Goal: Information Seeking & Learning: Learn about a topic

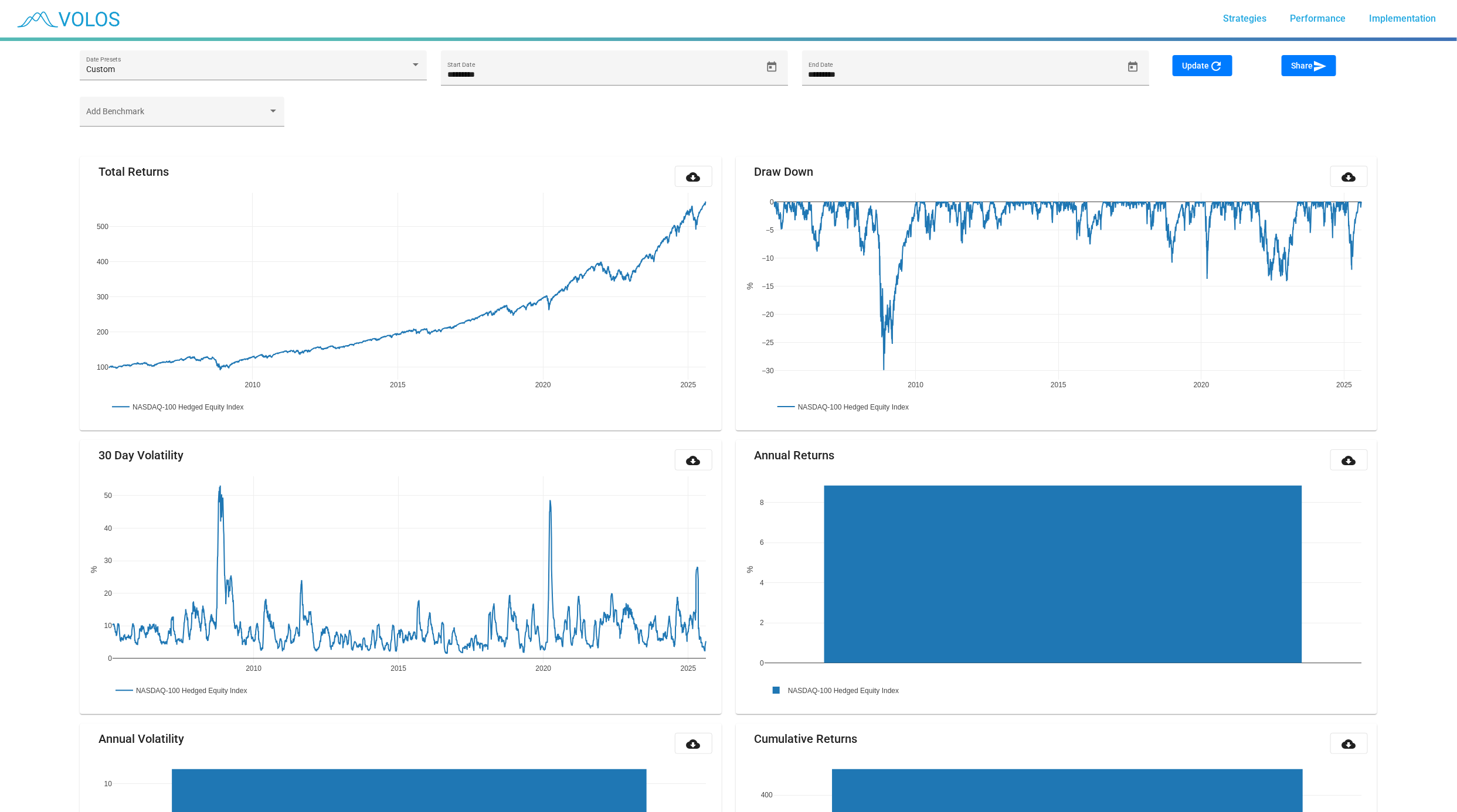
click at [1238, 14] on span "Strategies" at bounding box center [1244, 19] width 43 height 11
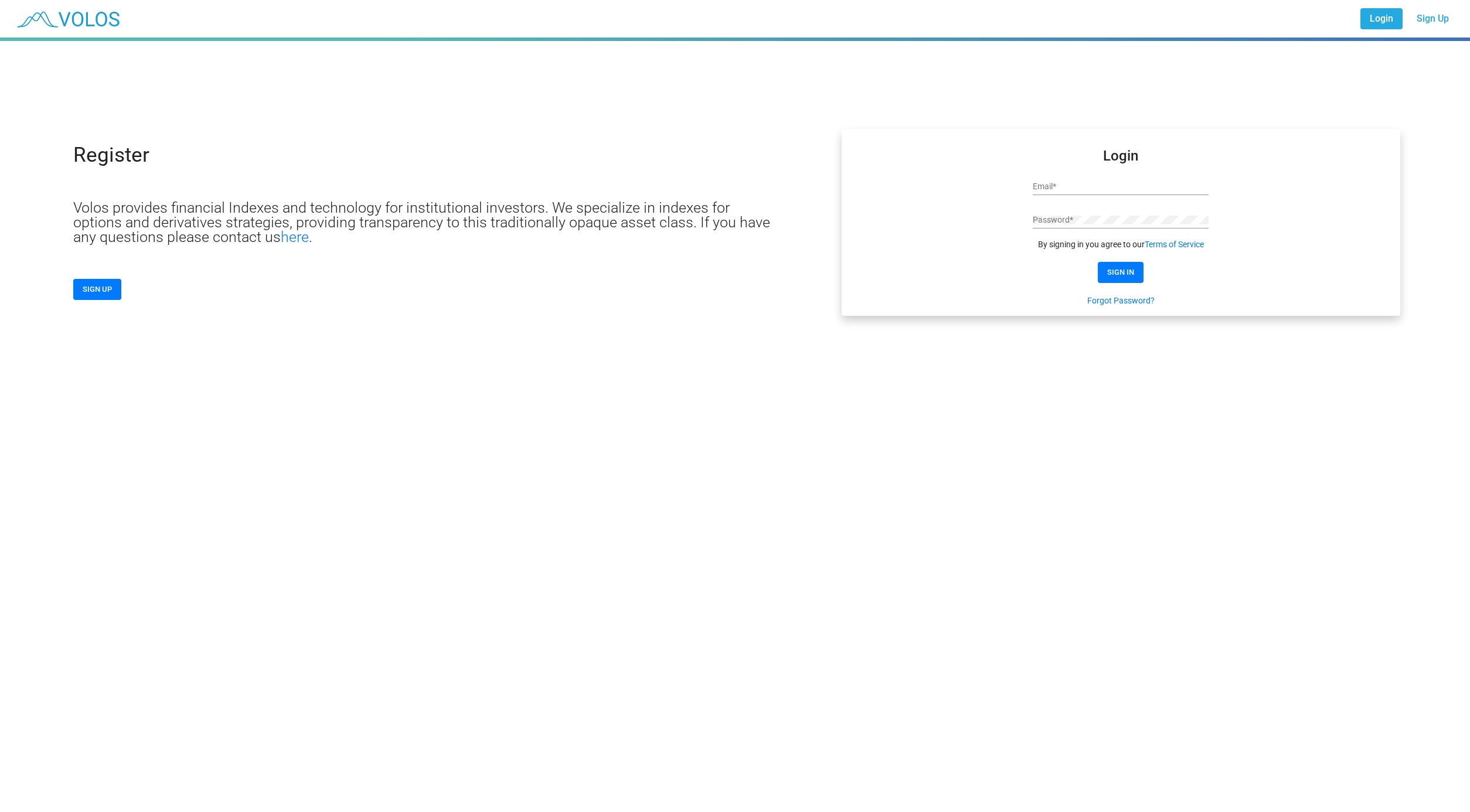
click at [1101, 181] on div "Email *" at bounding box center [1121, 184] width 176 height 23
click at [1096, 185] on input "Email *" at bounding box center [1121, 187] width 176 height 9
paste input "**********"
type input "**********"
click at [1044, 212] on div "Password *" at bounding box center [1121, 217] width 176 height 23
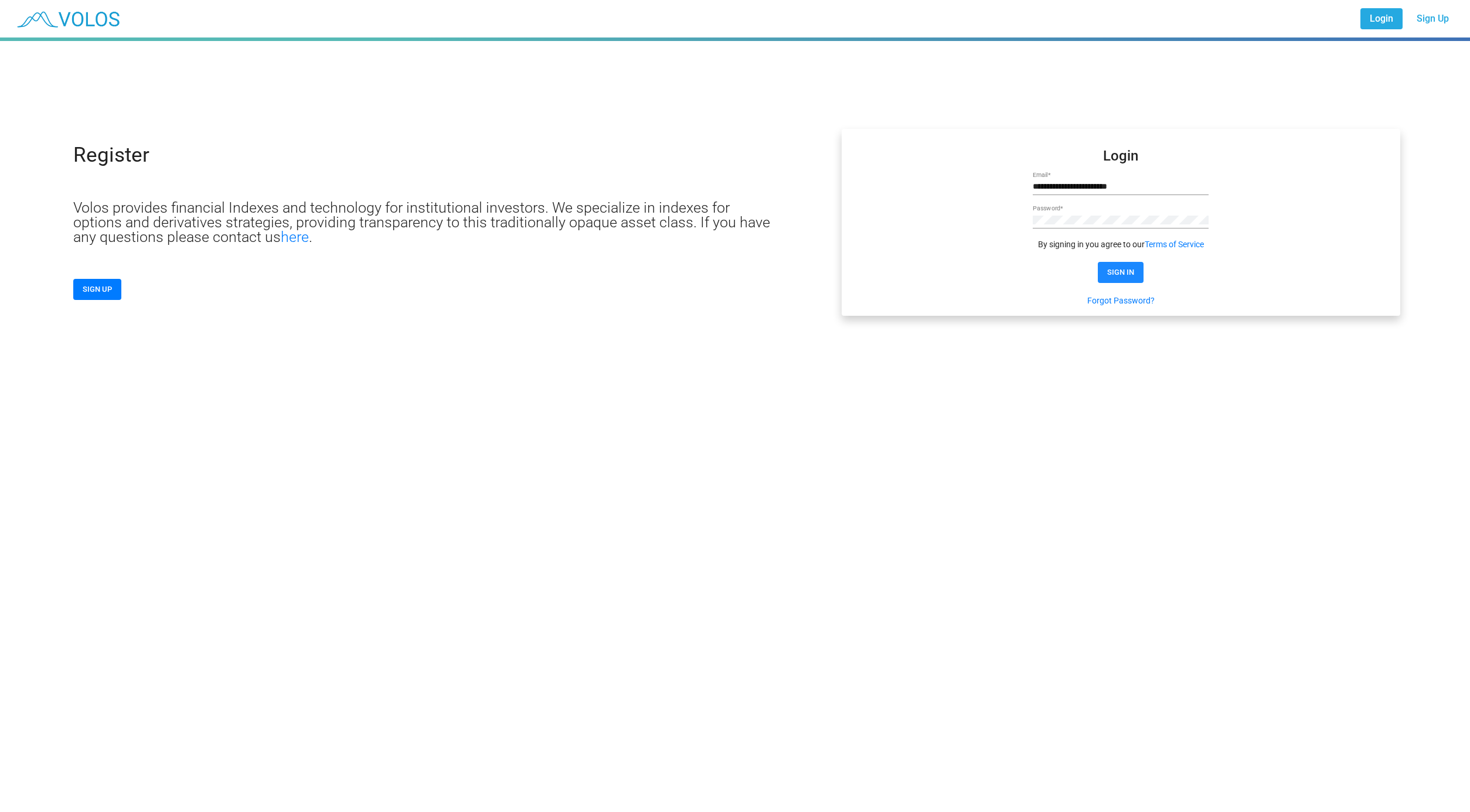
click at [1124, 270] on span "SIGN IN" at bounding box center [1121, 272] width 27 height 8
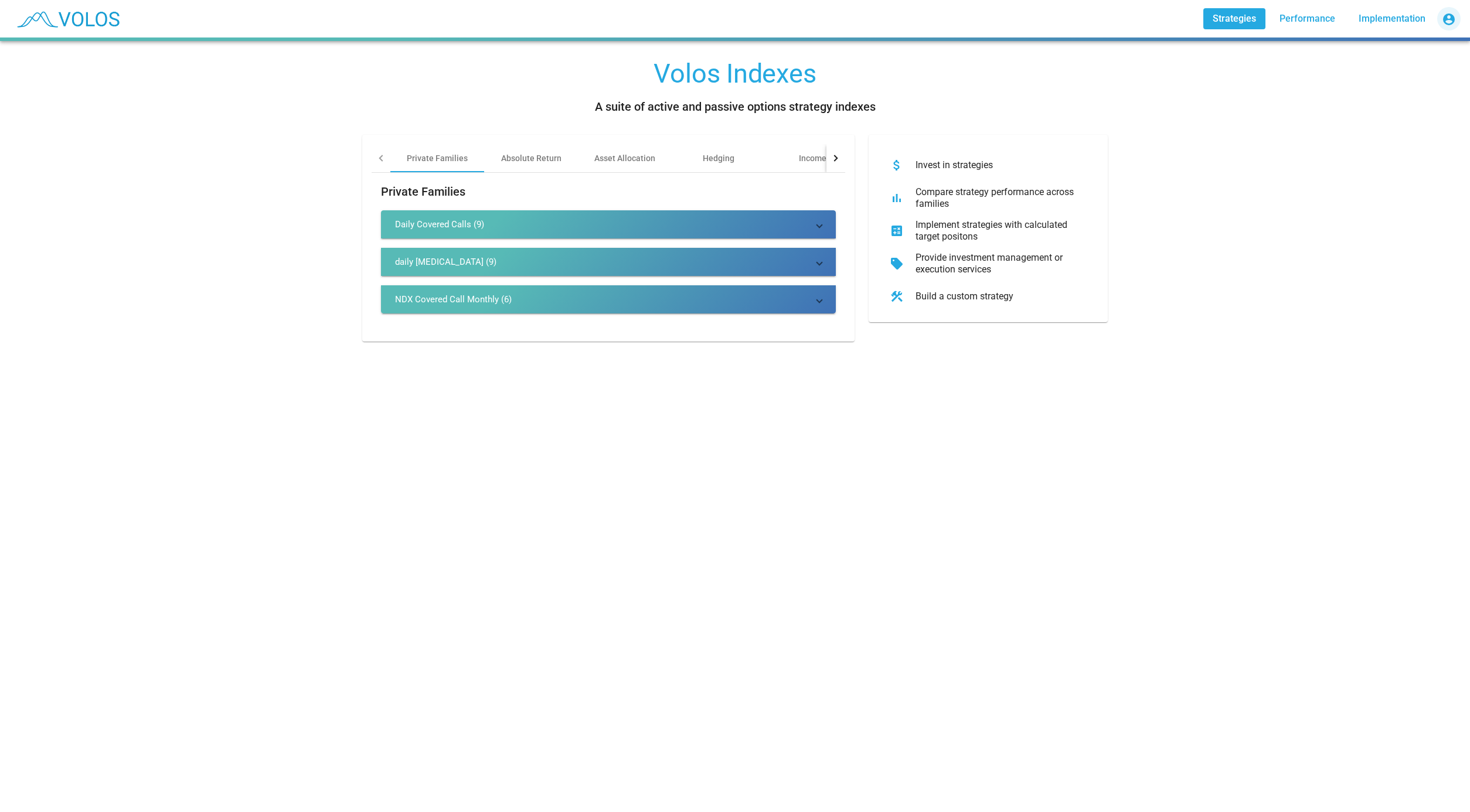
click at [1442, 19] on mat-icon "account_circle" at bounding box center [1449, 19] width 14 height 14
click at [1172, 96] on div at bounding box center [735, 406] width 1470 height 812
click at [1305, 15] on span "Performance" at bounding box center [1307, 19] width 56 height 11
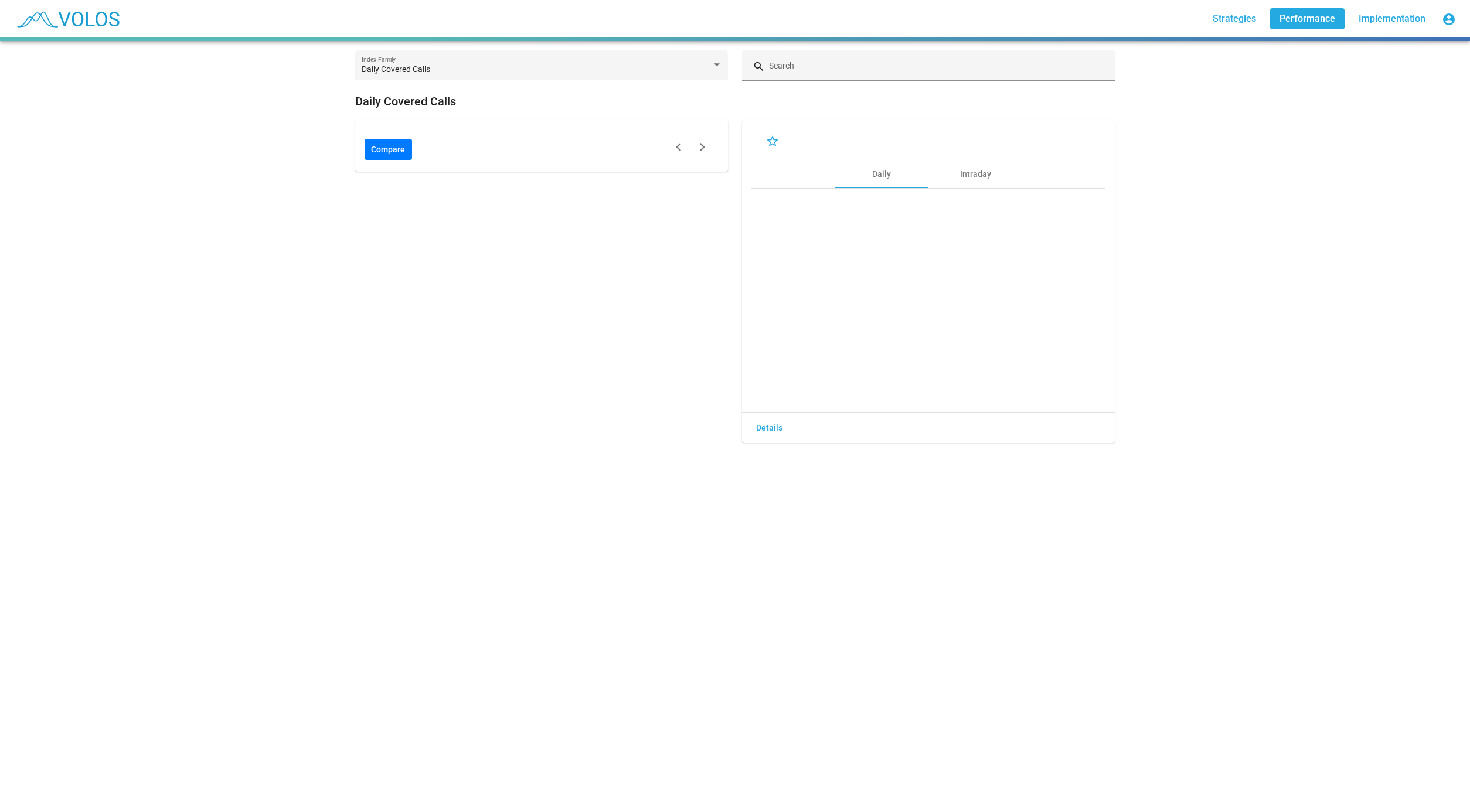
click at [1226, 16] on span "Strategies" at bounding box center [1234, 19] width 43 height 11
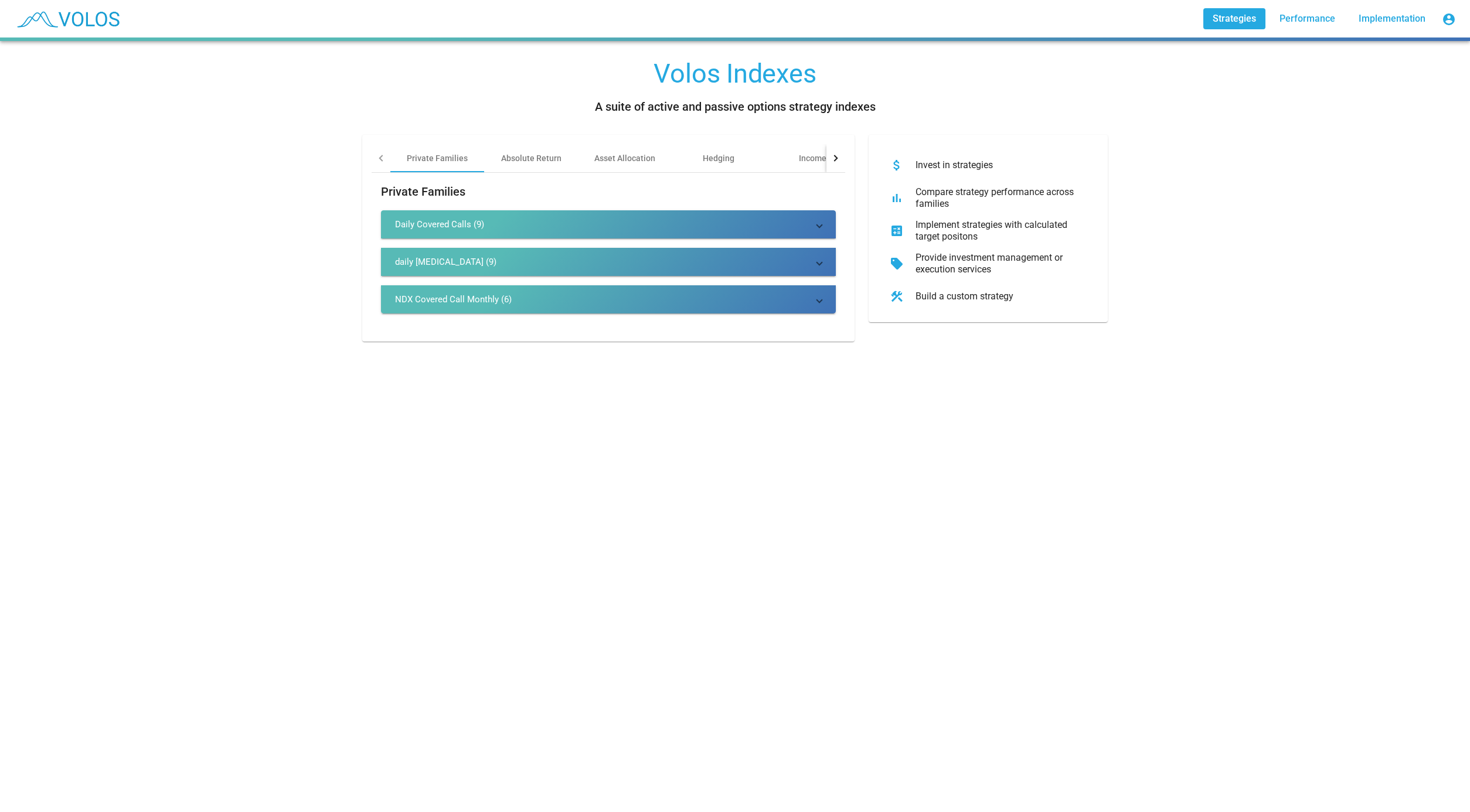
click at [941, 300] on div "Build a custom strategy" at bounding box center [997, 296] width 183 height 12
click at [437, 152] on div "Private Families" at bounding box center [437, 158] width 61 height 12
click at [915, 197] on div "Compare strategy performance across families" at bounding box center [997, 198] width 183 height 23
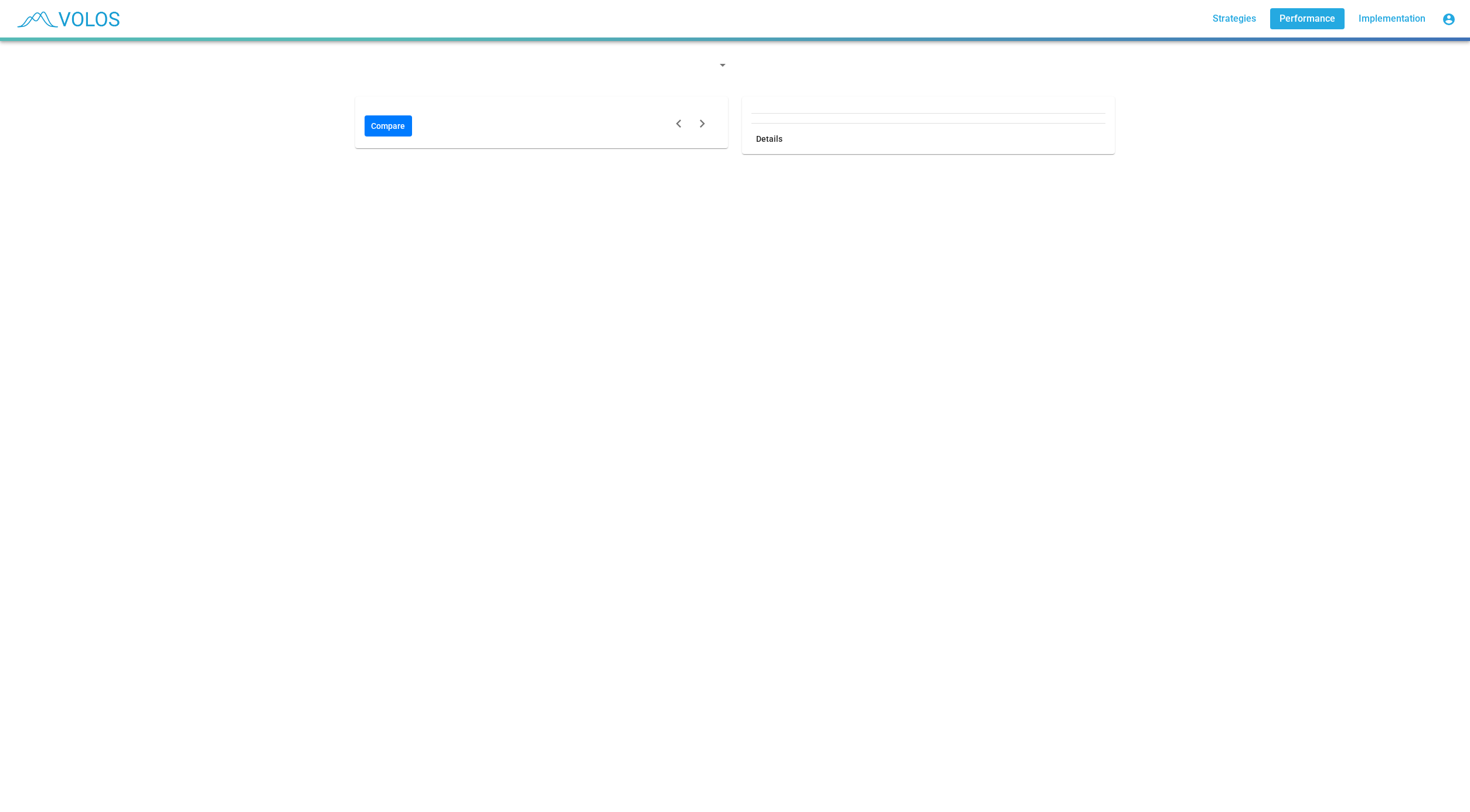
drag, startPoint x: 1221, startPoint y: 15, endPoint x: 1208, endPoint y: 15, distance: 13.0
click at [1221, 15] on span "Strategies" at bounding box center [1234, 19] width 43 height 11
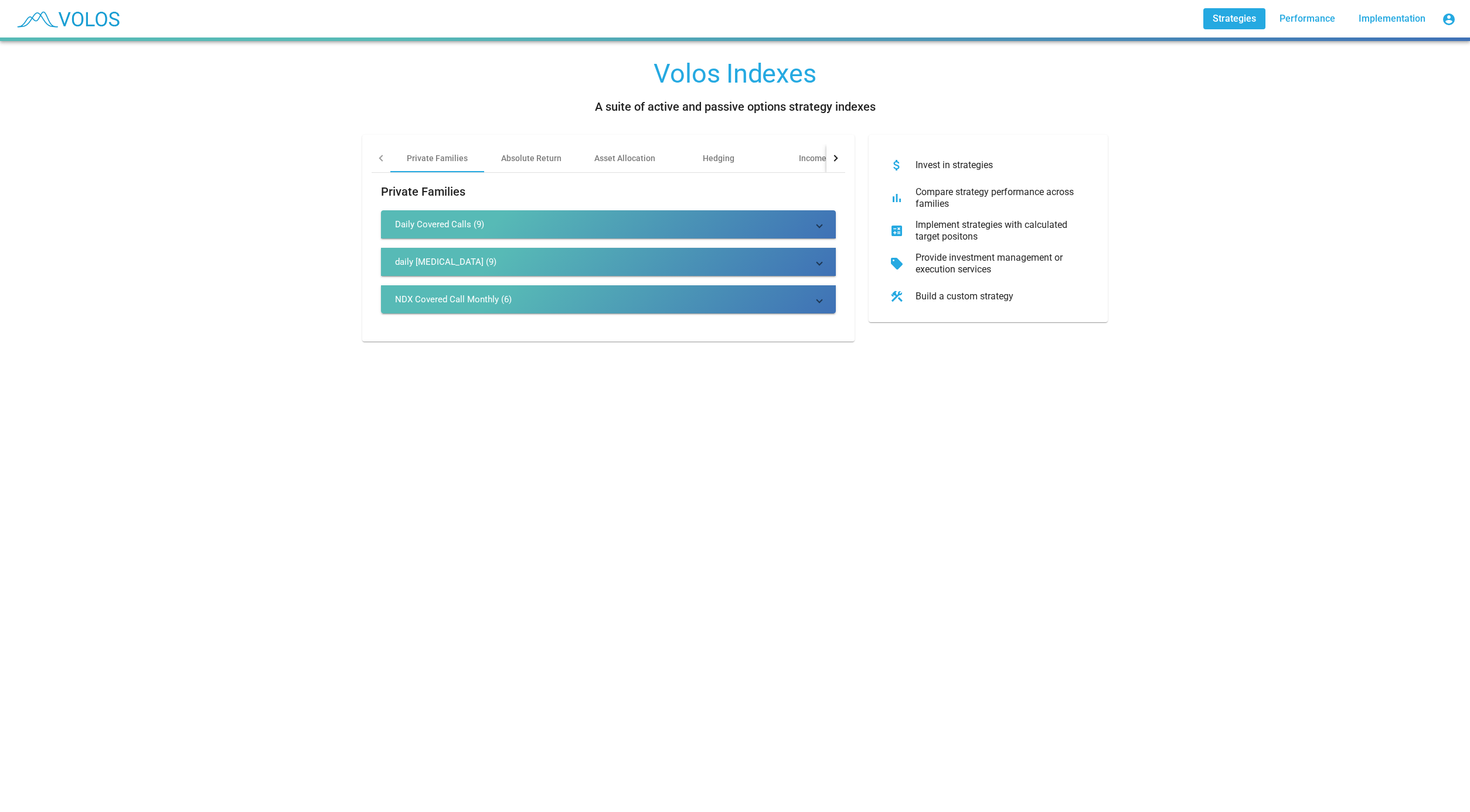
click at [77, 16] on img at bounding box center [67, 19] width 116 height 29
click at [23, 19] on img at bounding box center [67, 19] width 116 height 29
click at [23, 20] on img at bounding box center [67, 19] width 116 height 29
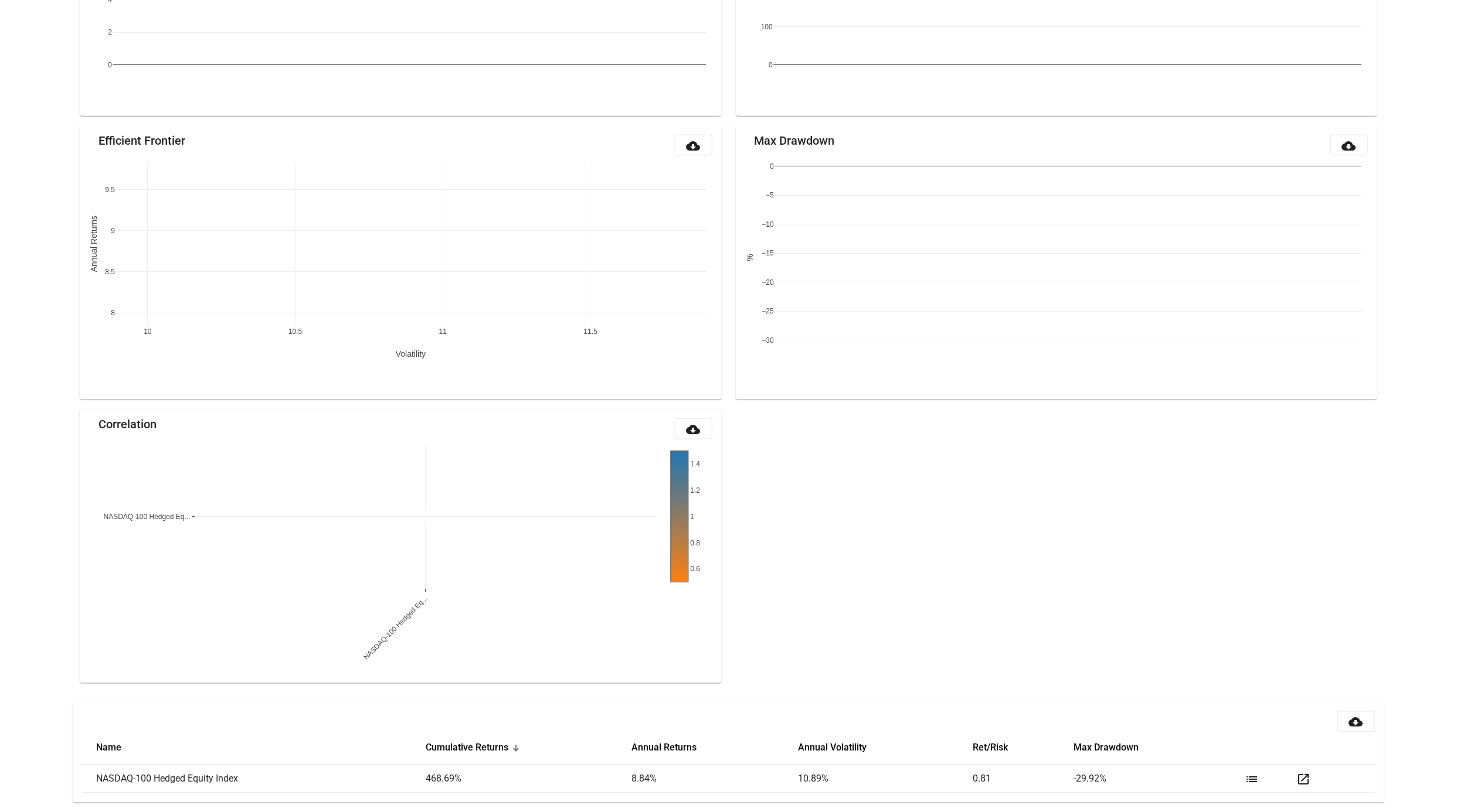
scroll to position [885, 0]
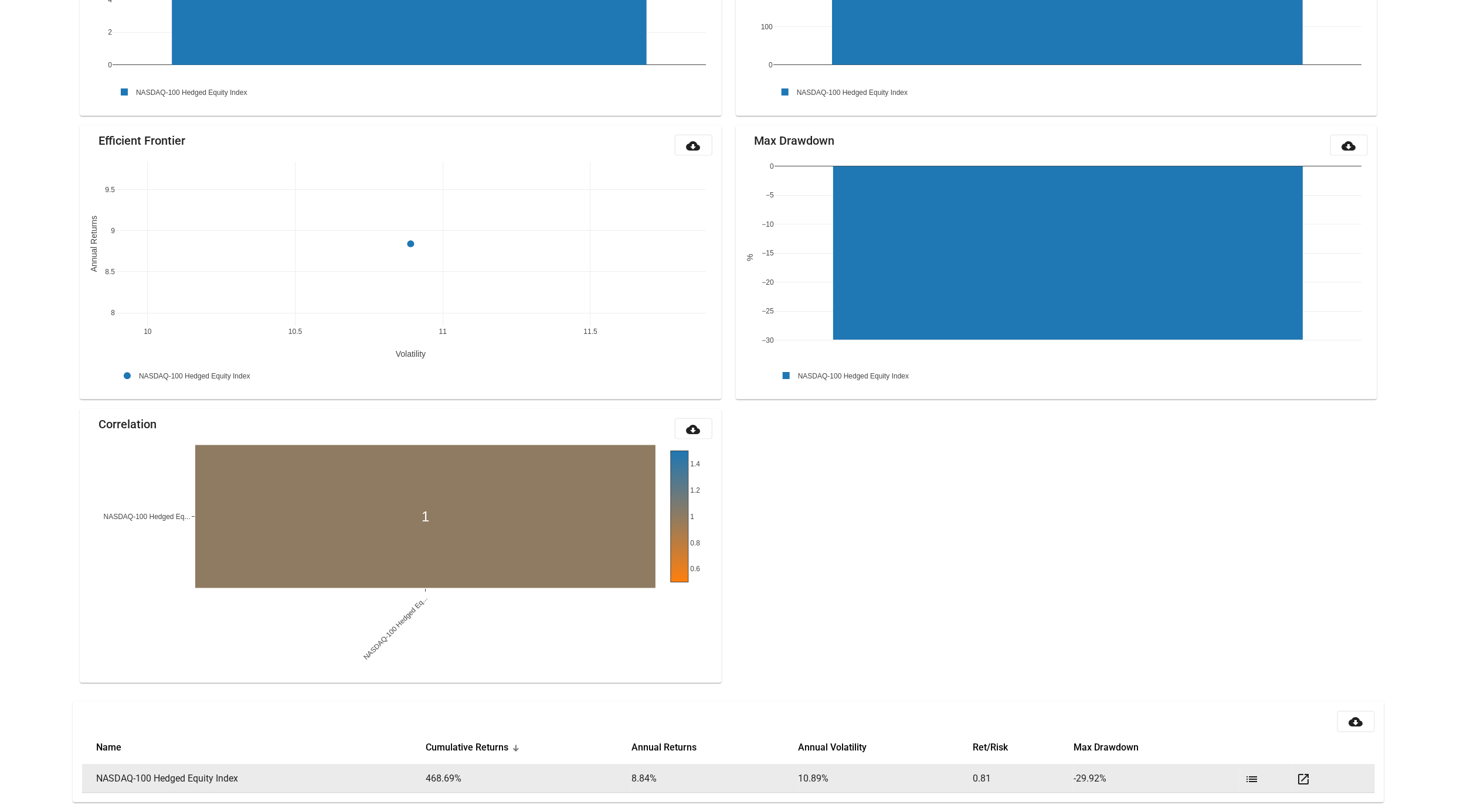
click at [161, 775] on td "NASDAQ-100 Hedged Equity Index" at bounding box center [254, 779] width 343 height 28
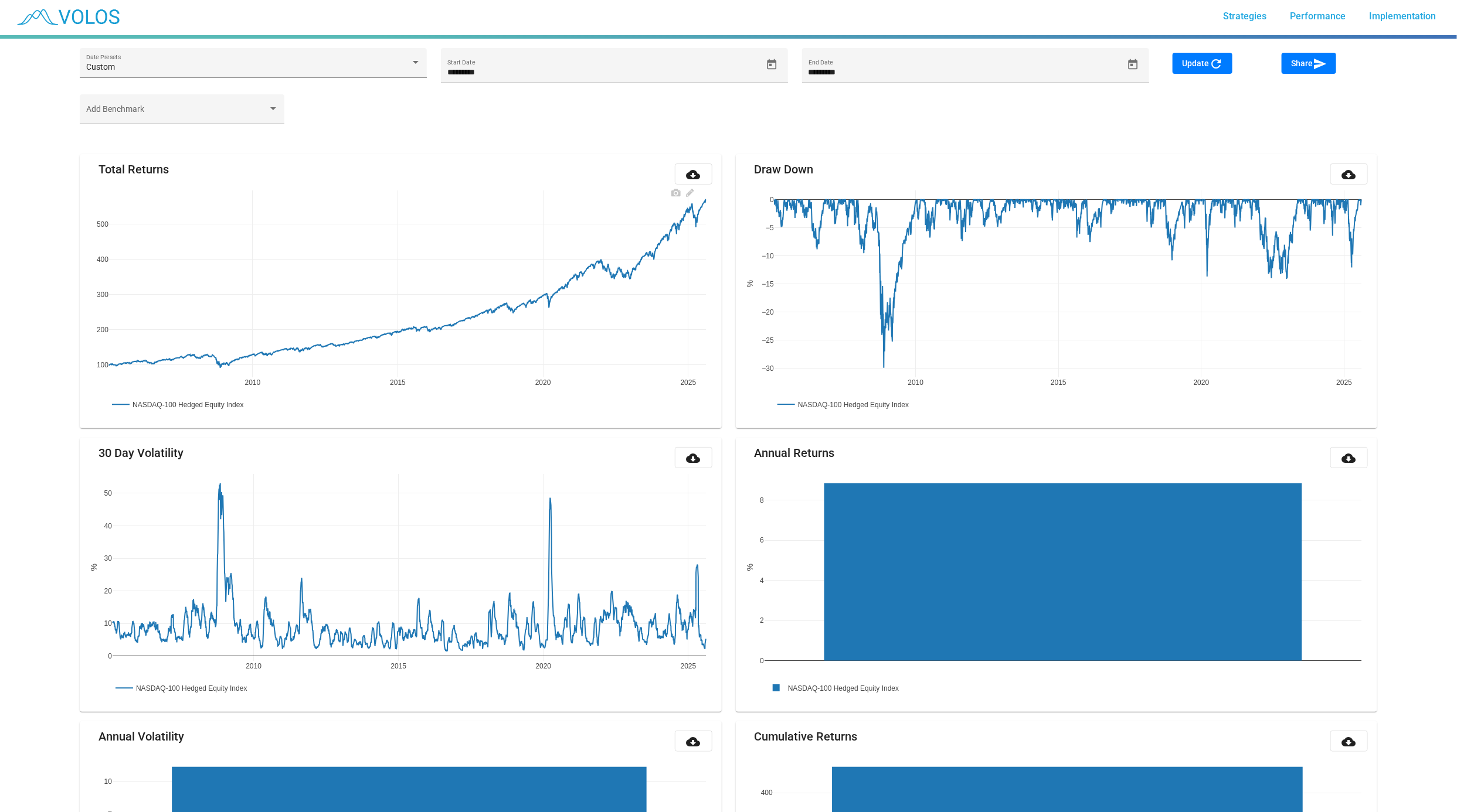
scroll to position [0, 0]
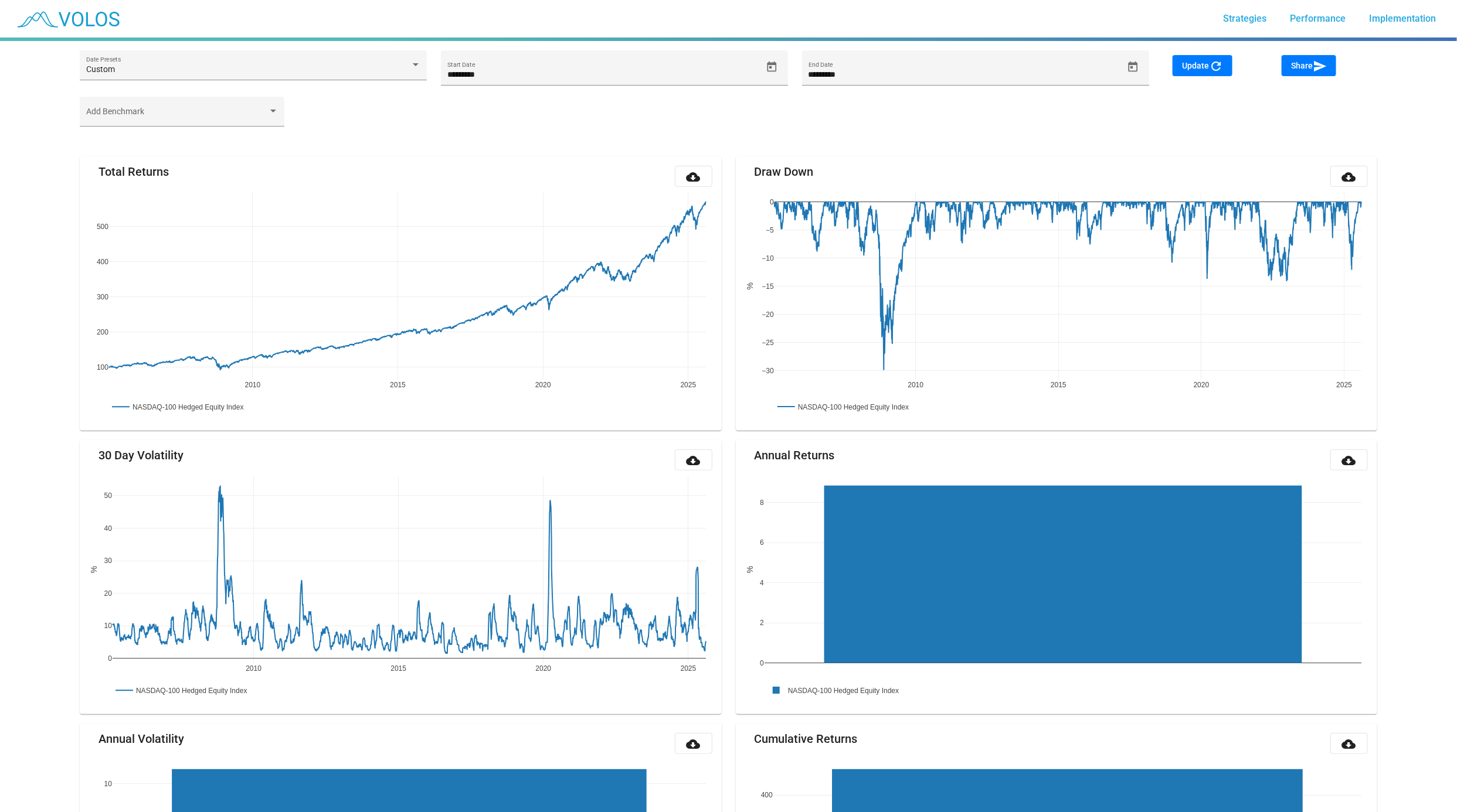
click at [128, 174] on mat-card-title "Total Returns" at bounding box center [133, 172] width 70 height 12
click at [1253, 18] on span "Strategies" at bounding box center [1244, 19] width 43 height 11
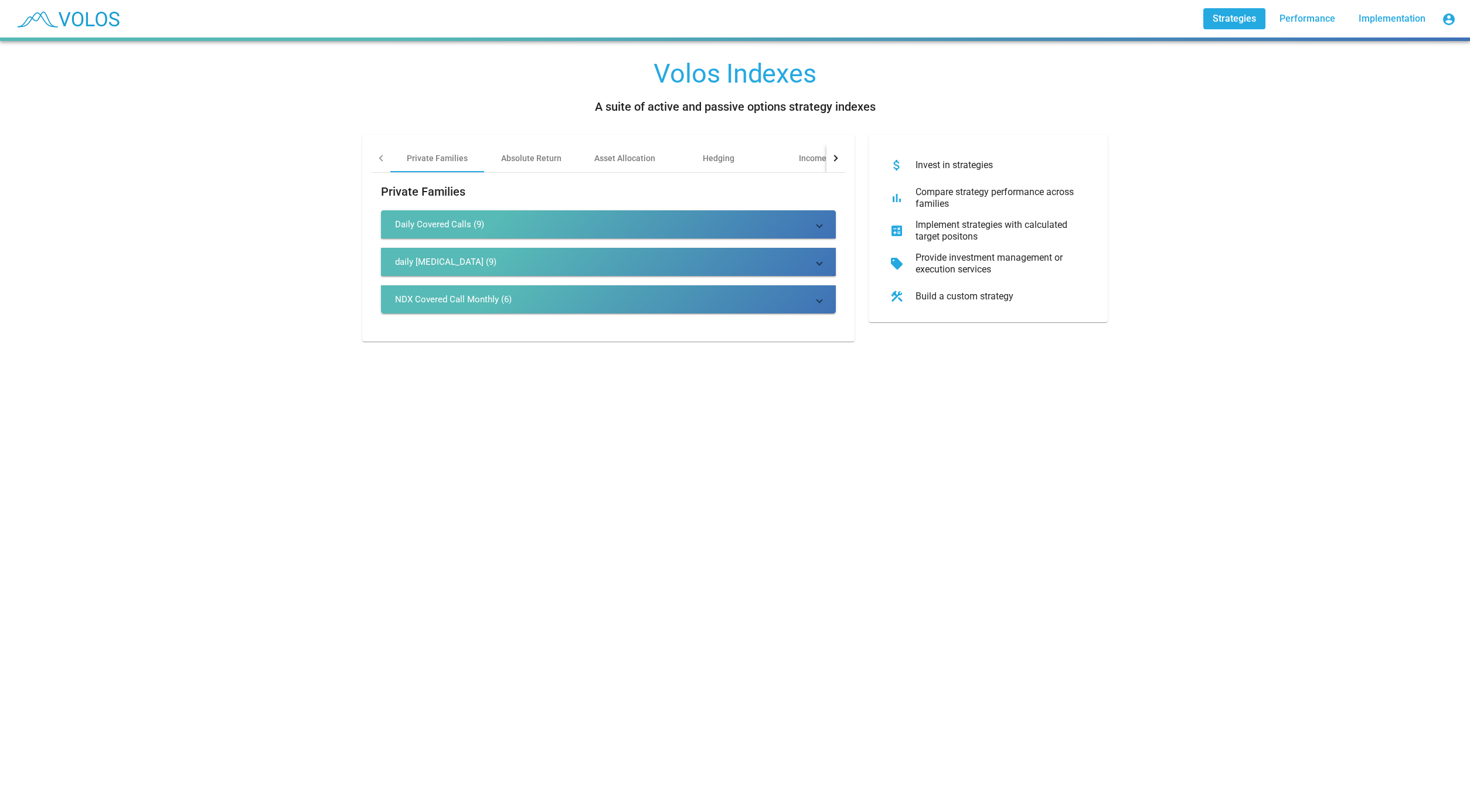
click at [831, 159] on div at bounding box center [835, 158] width 19 height 28
click at [771, 155] on div "Other" at bounding box center [781, 158] width 21 height 12
